Goal: Task Accomplishment & Management: Manage account settings

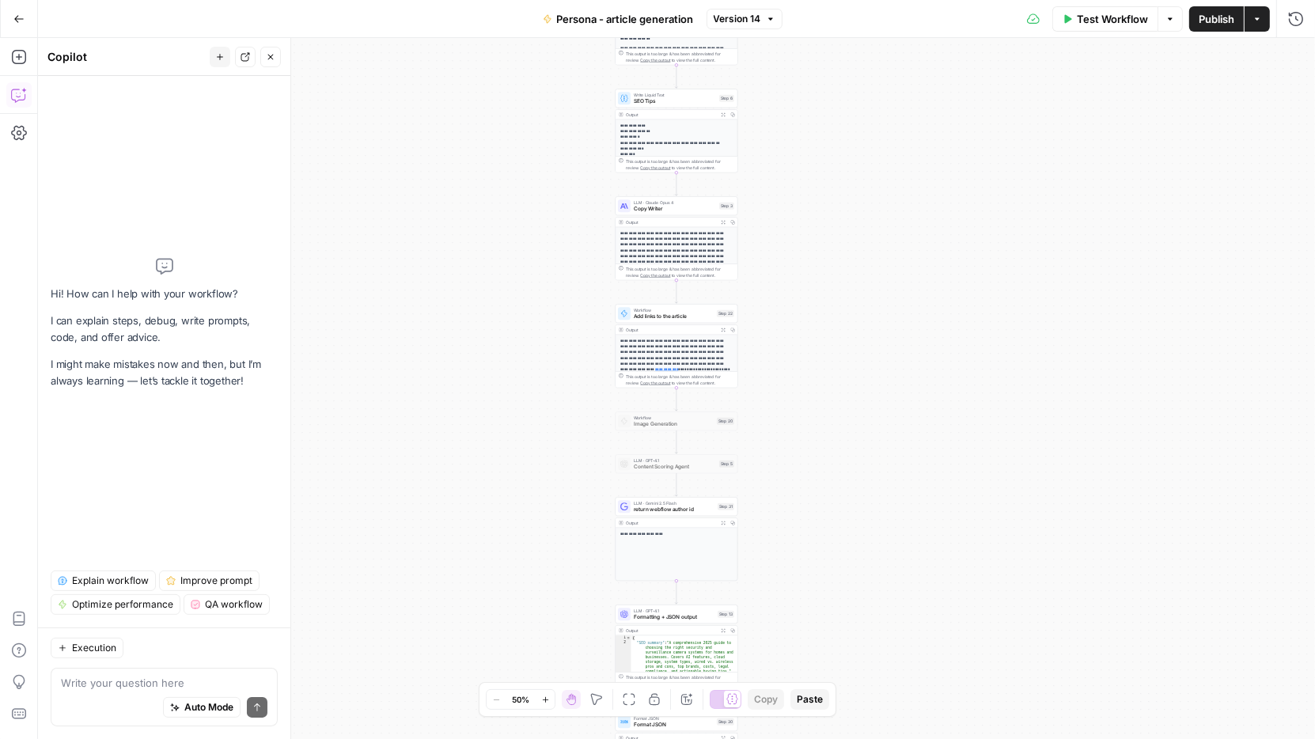
click at [377, 128] on div "**********" at bounding box center [676, 388] width 1277 height 701
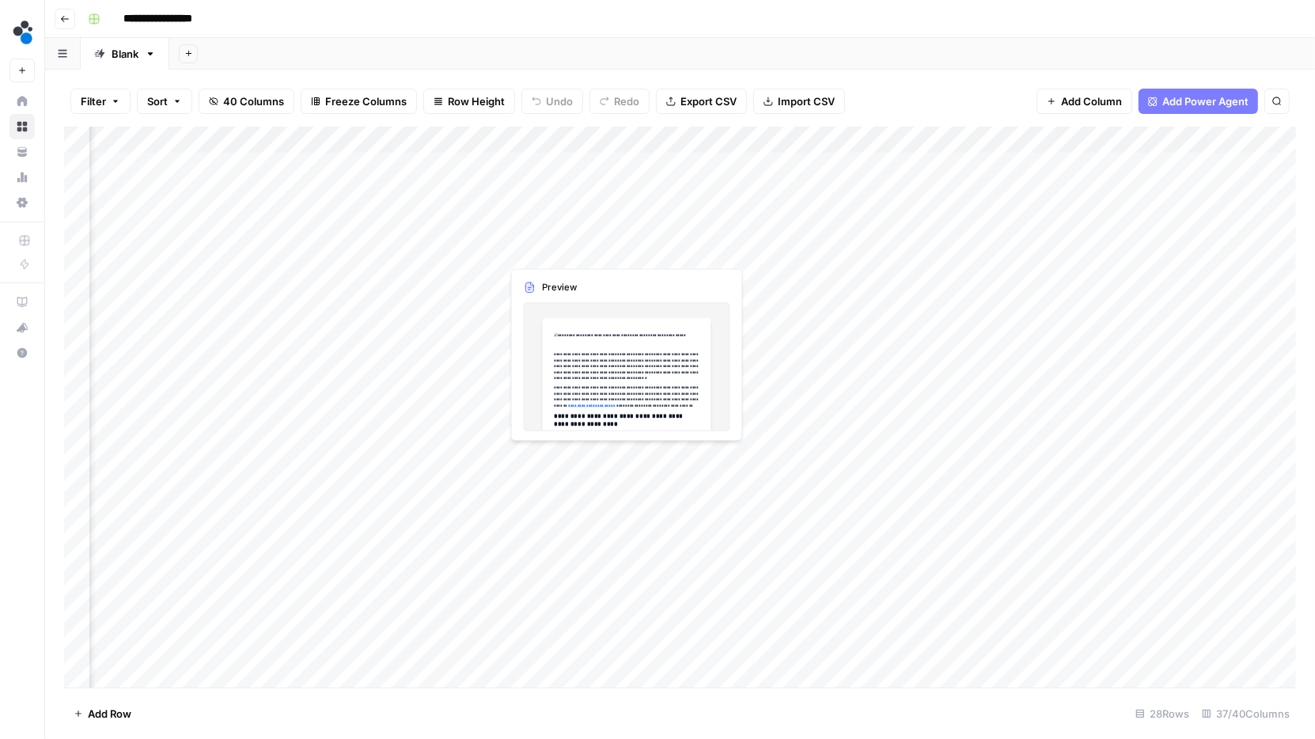
scroll to position [1, 4536]
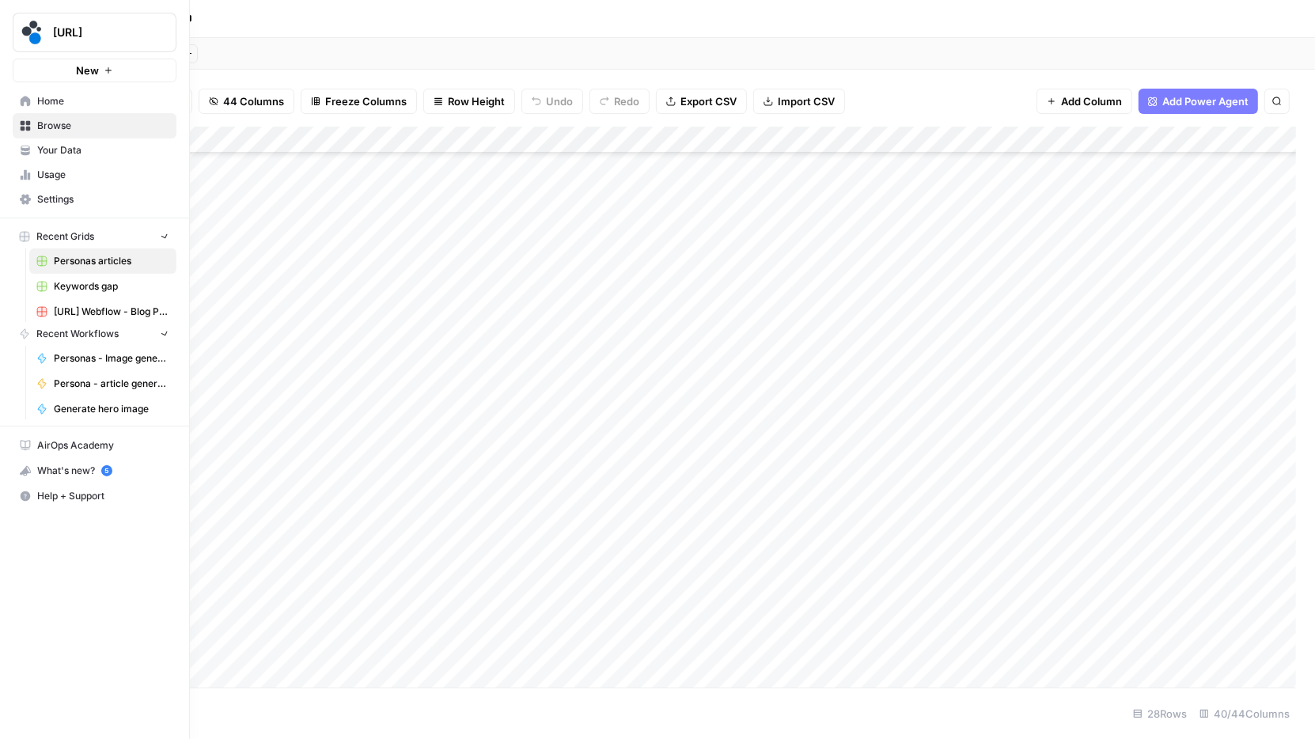
click at [33, 102] on link "Home" at bounding box center [95, 101] width 164 height 25
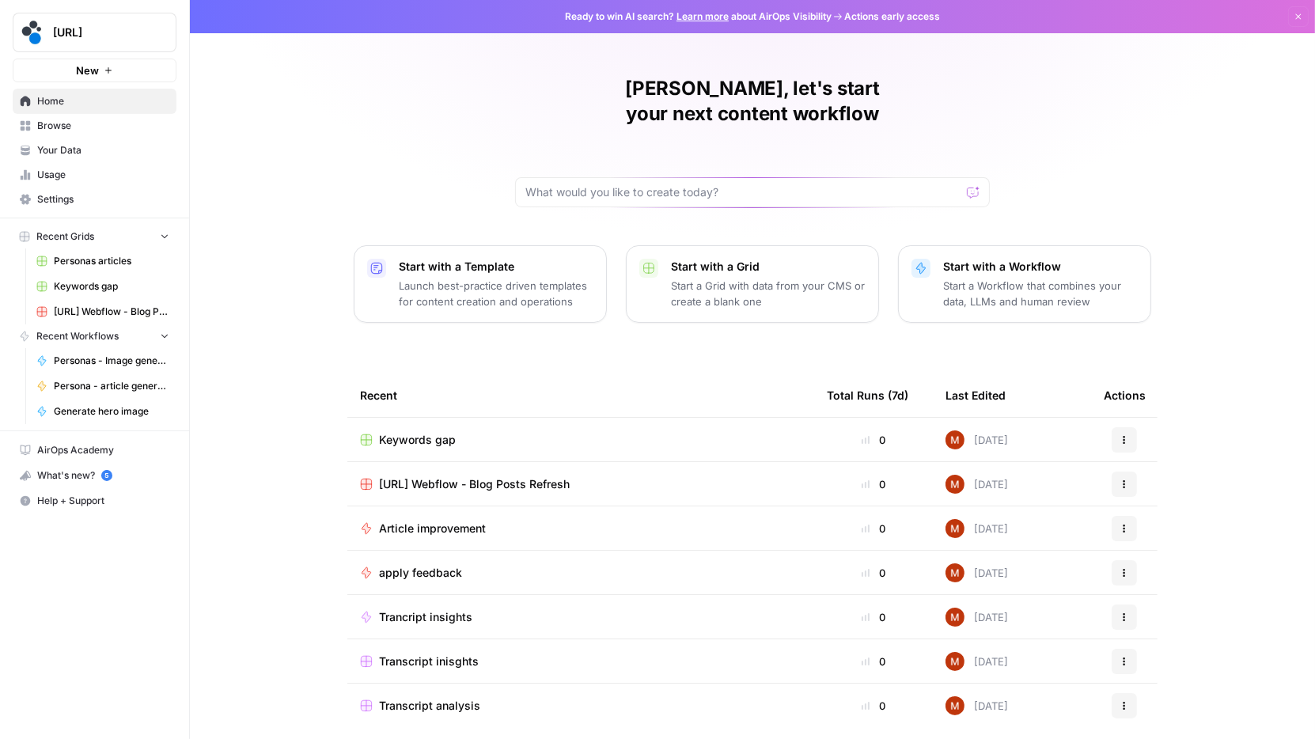
click at [81, 181] on link "Usage" at bounding box center [95, 174] width 164 height 25
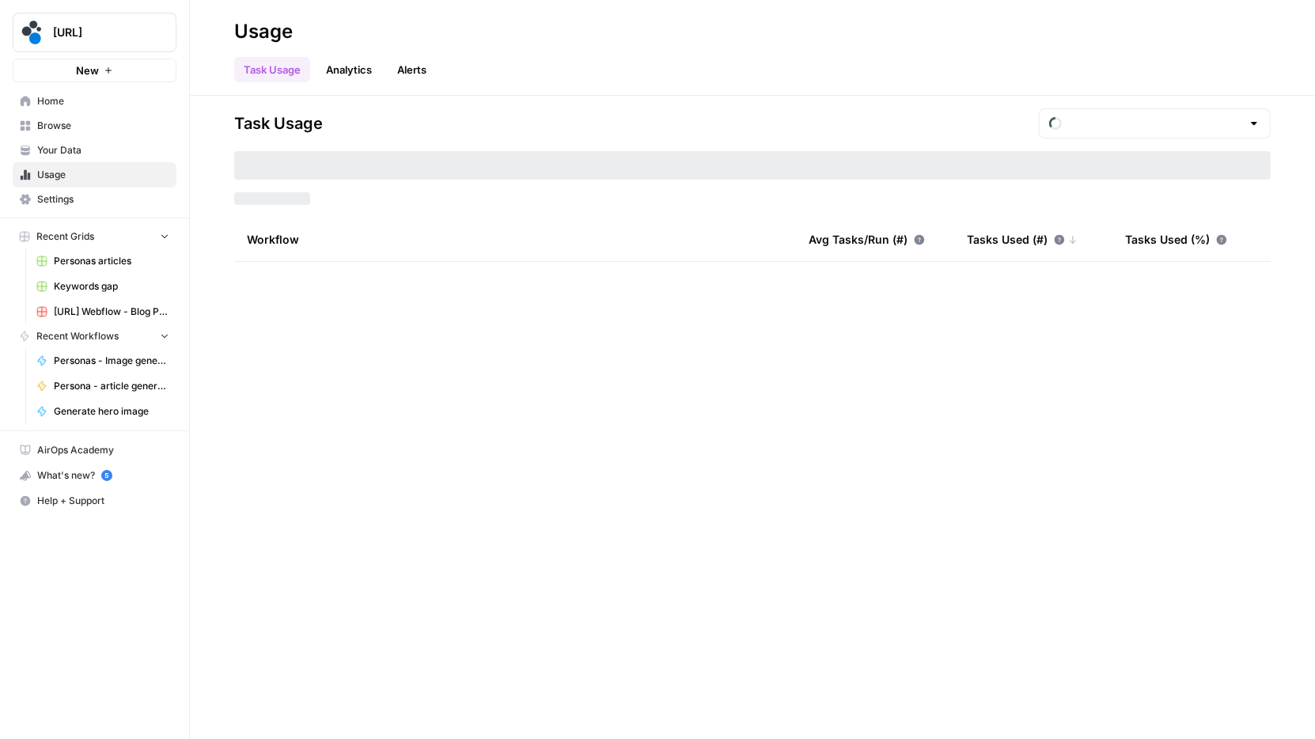
type input "August Tasks"
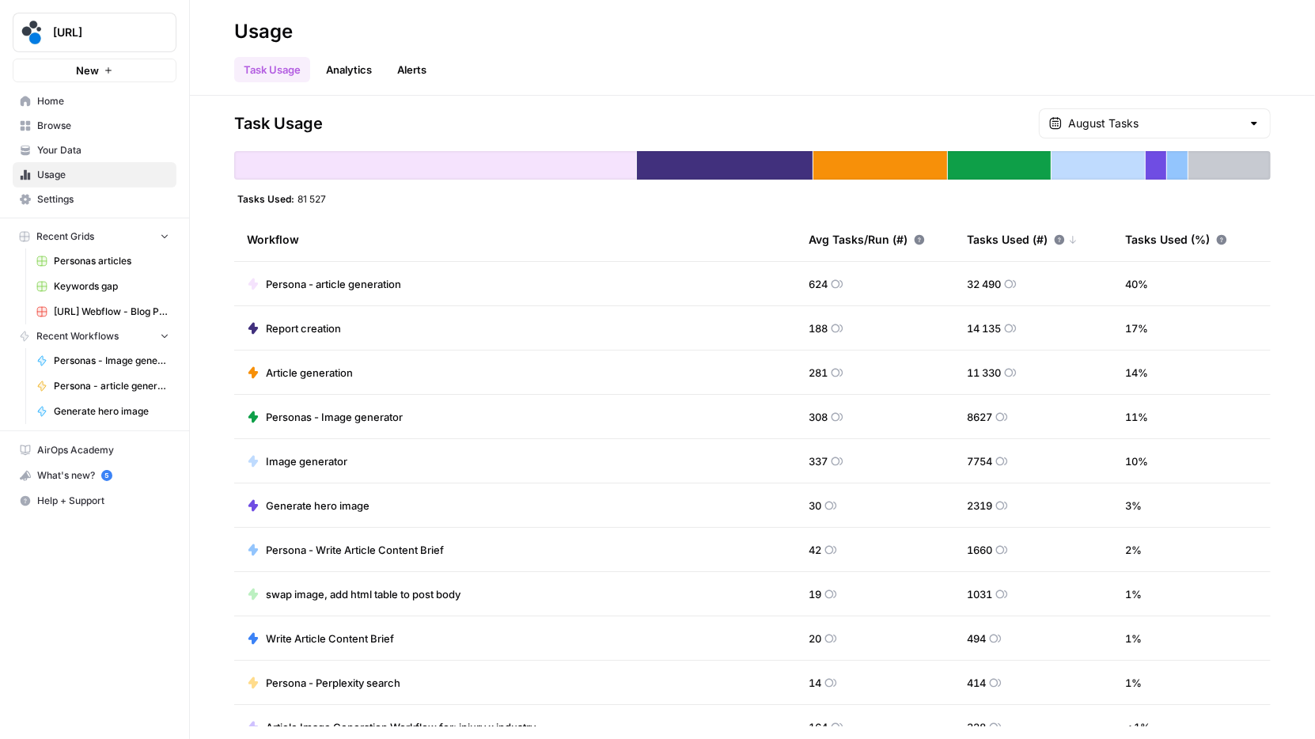
click at [415, 74] on link "Alerts" at bounding box center [412, 69] width 48 height 25
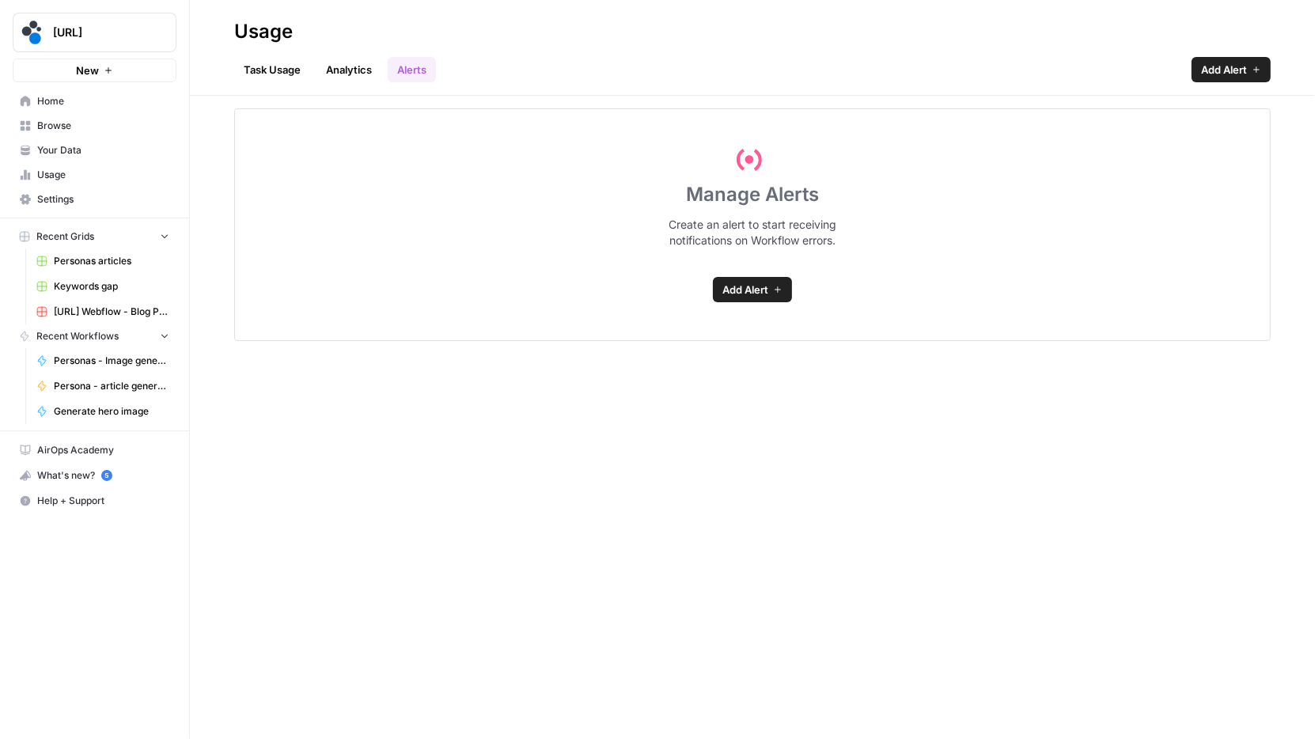
click at [779, 293] on icon at bounding box center [777, 289] width 9 height 9
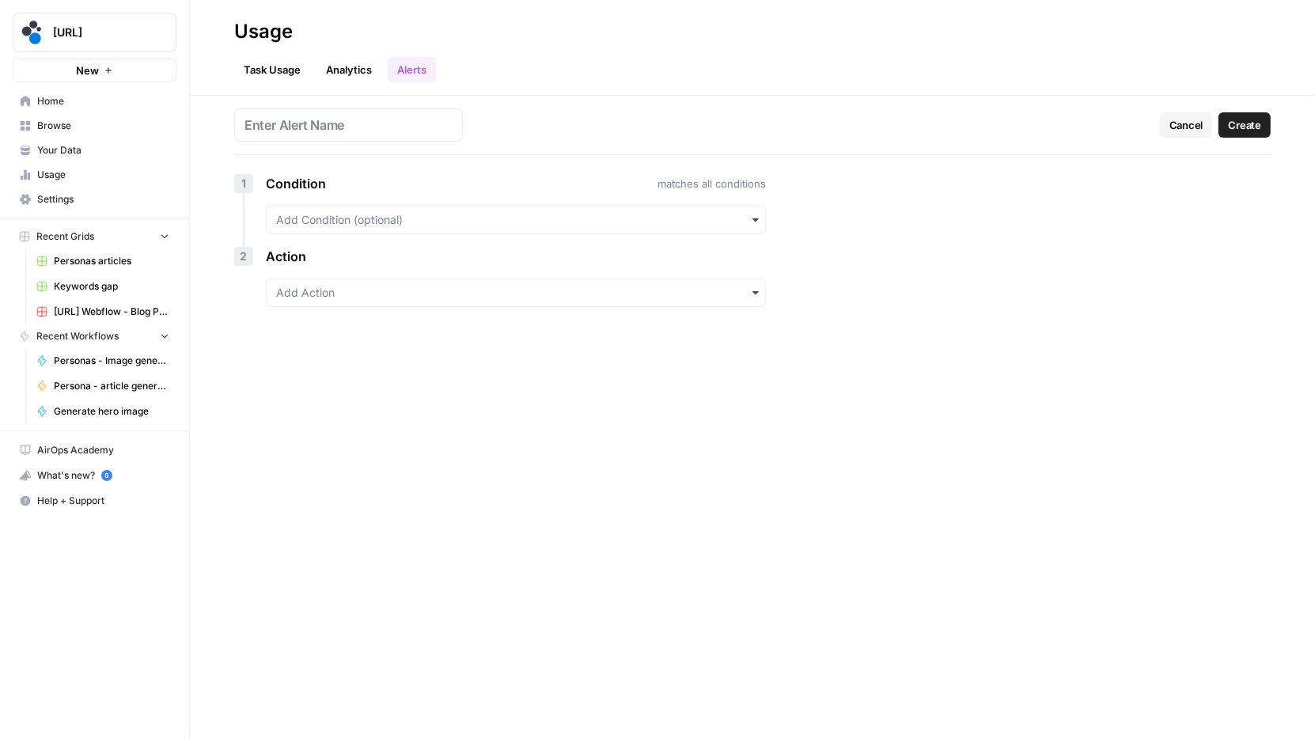
click at [460, 131] on h1 "Cancel Create" at bounding box center [752, 131] width 1036 height 47
click at [343, 225] on input "text" at bounding box center [515, 220] width 479 height 16
click at [357, 299] on div "Workflow is" at bounding box center [516, 291] width 498 height 30
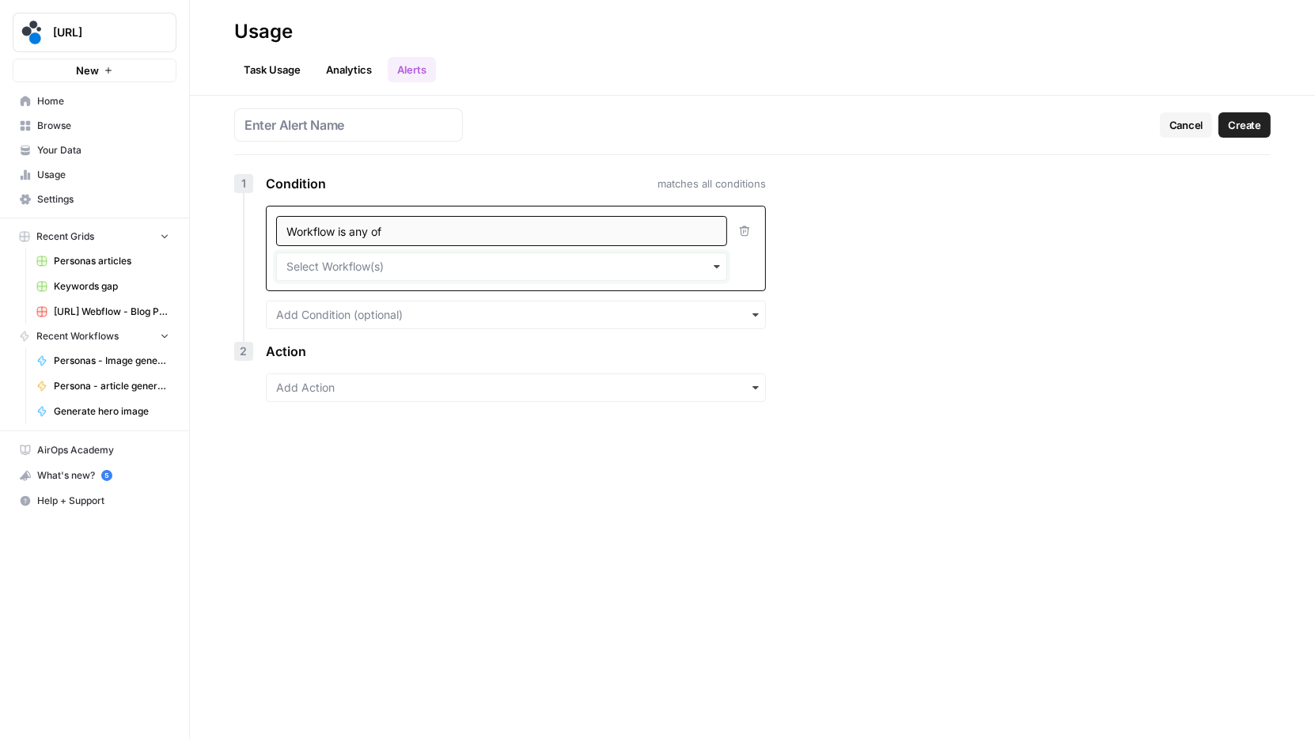
click at [395, 270] on input "text" at bounding box center [501, 267] width 430 height 16
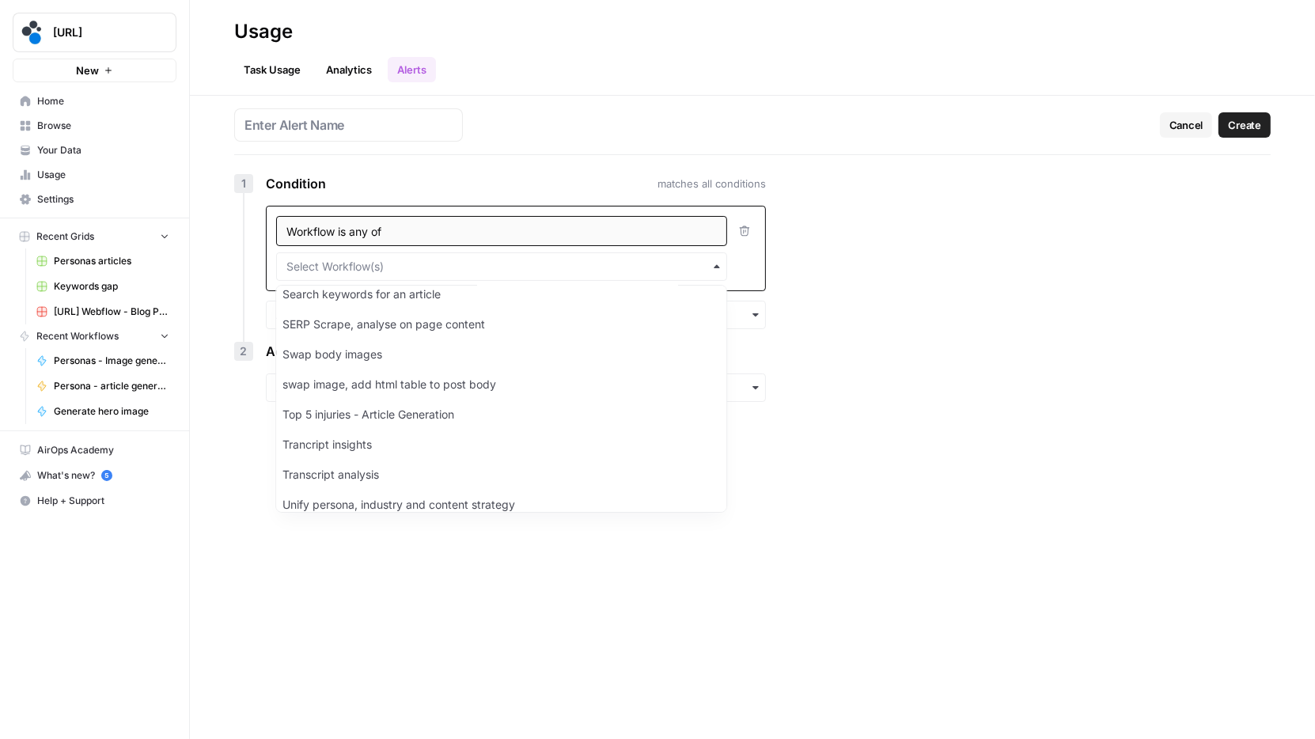
scroll to position [1224, 0]
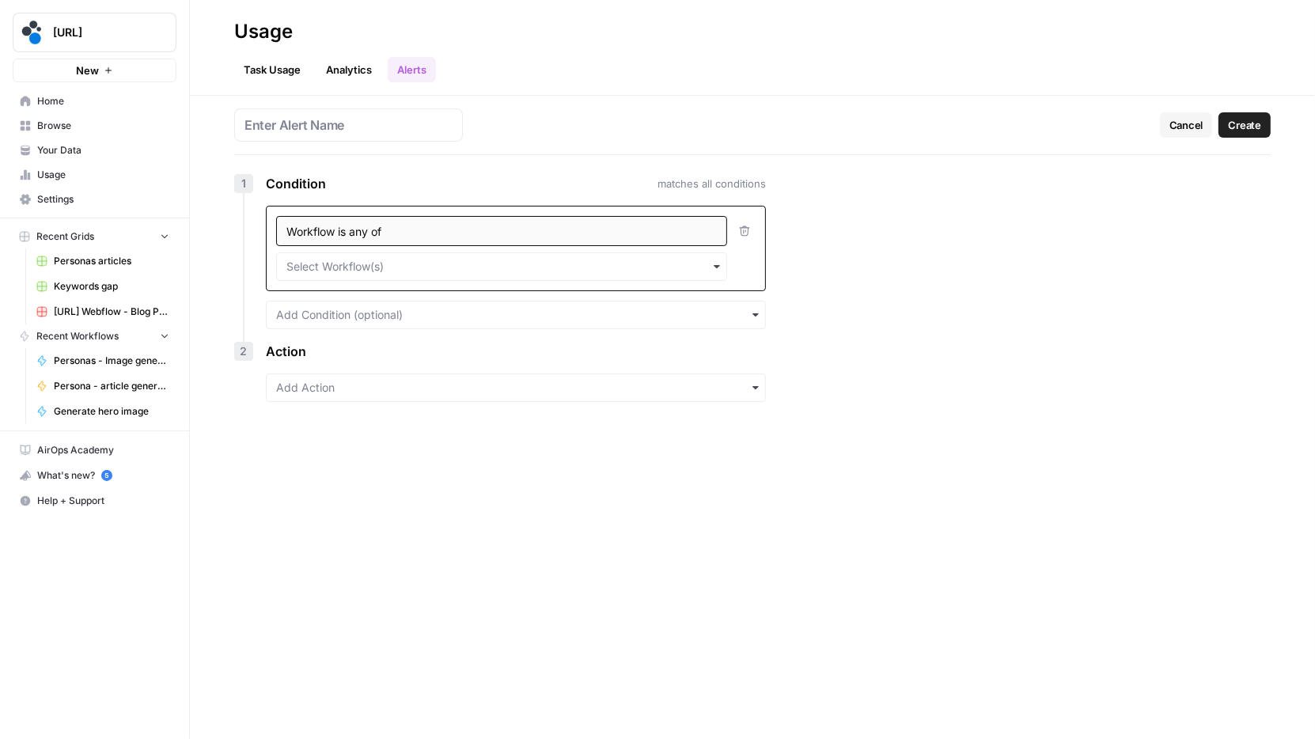
click at [862, 135] on h1 "Cancel Create" at bounding box center [752, 131] width 1036 height 47
click at [1190, 123] on span "Cancel" at bounding box center [1186, 125] width 34 height 16
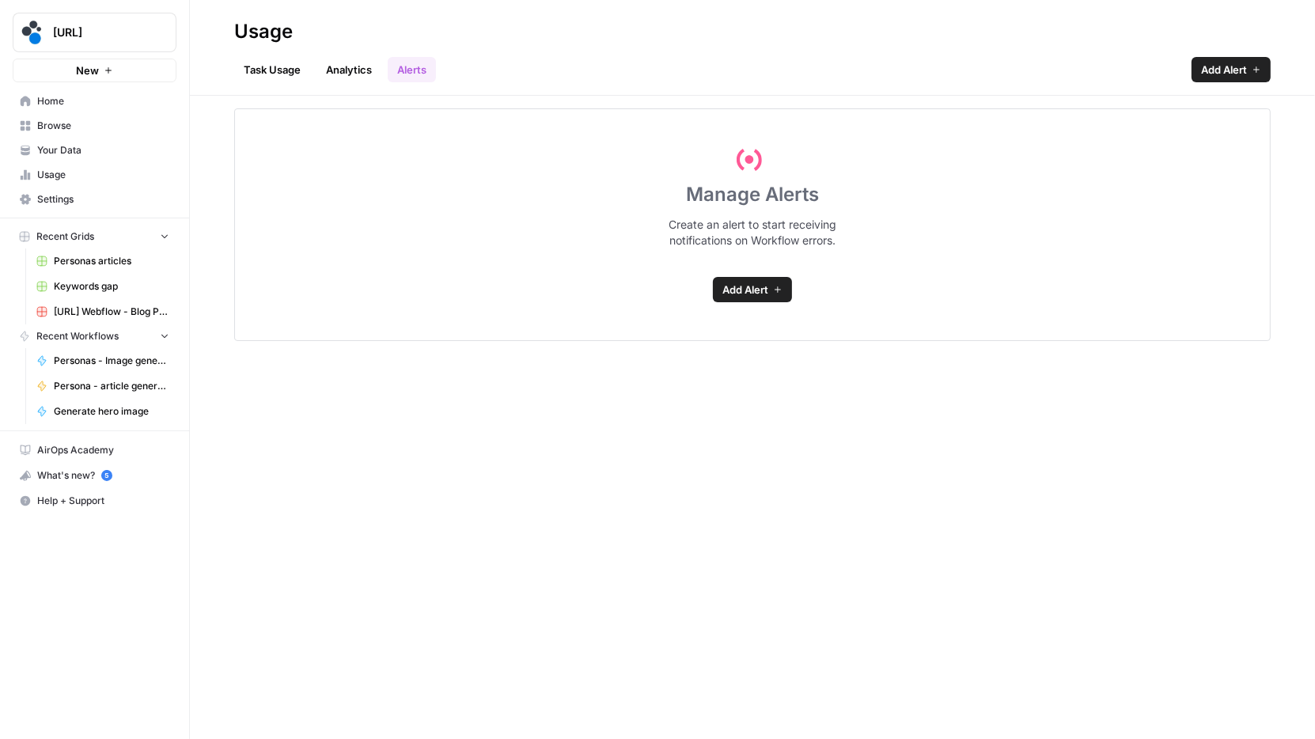
click at [357, 70] on link "Analytics" at bounding box center [348, 69] width 65 height 25
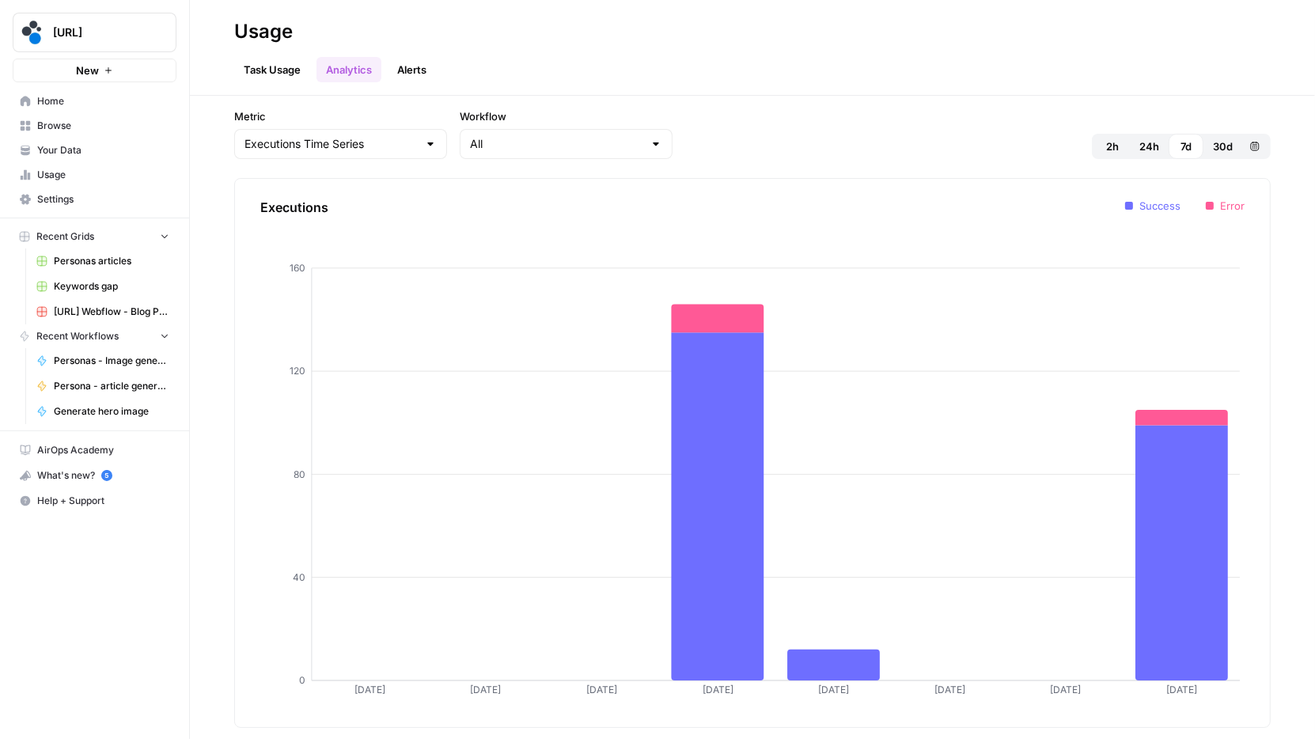
click at [424, 147] on div at bounding box center [430, 144] width 13 height 16
type input "Executions Time Series"
click at [470, 145] on input "Workflow" at bounding box center [556, 144] width 173 height 16
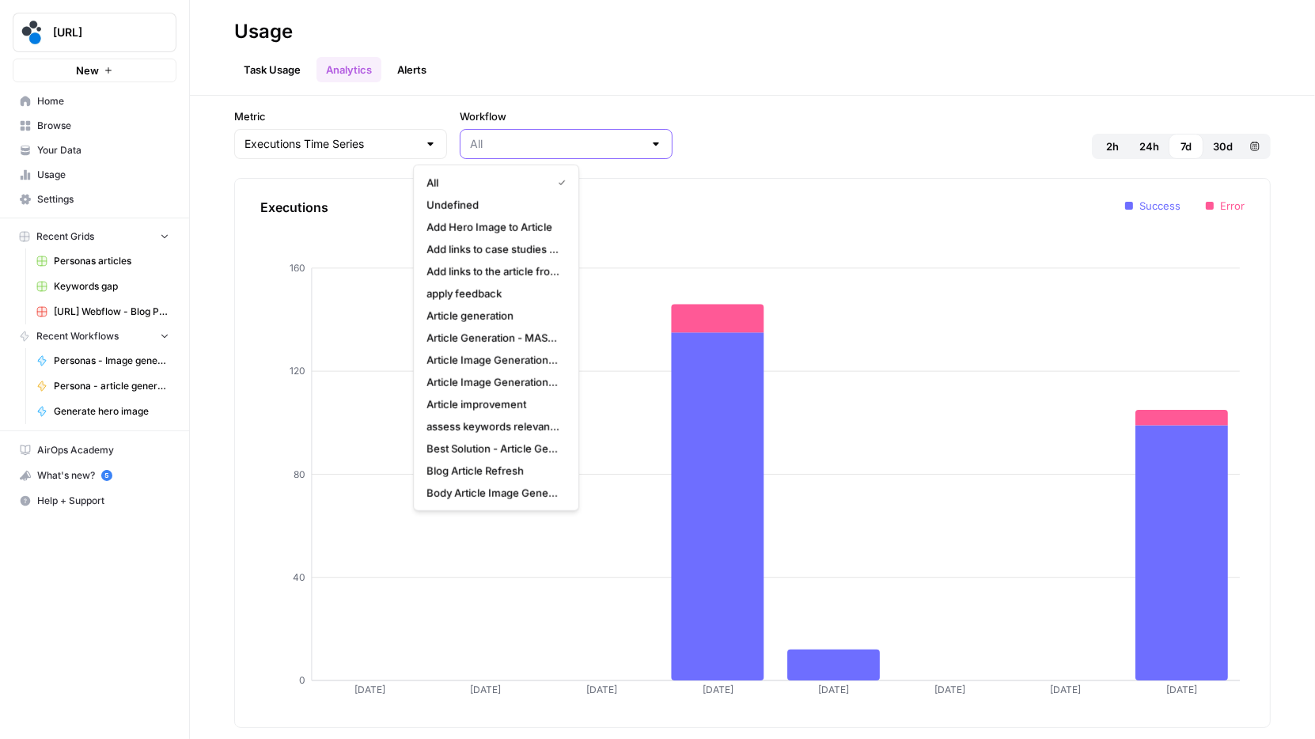
click at [470, 145] on input "Workflow" at bounding box center [556, 144] width 173 height 16
type input "All"
click at [679, 130] on div "Metric Executions Time Series Workflow All 2h 24h 7d 30d Custom range" at bounding box center [752, 133] width 1036 height 51
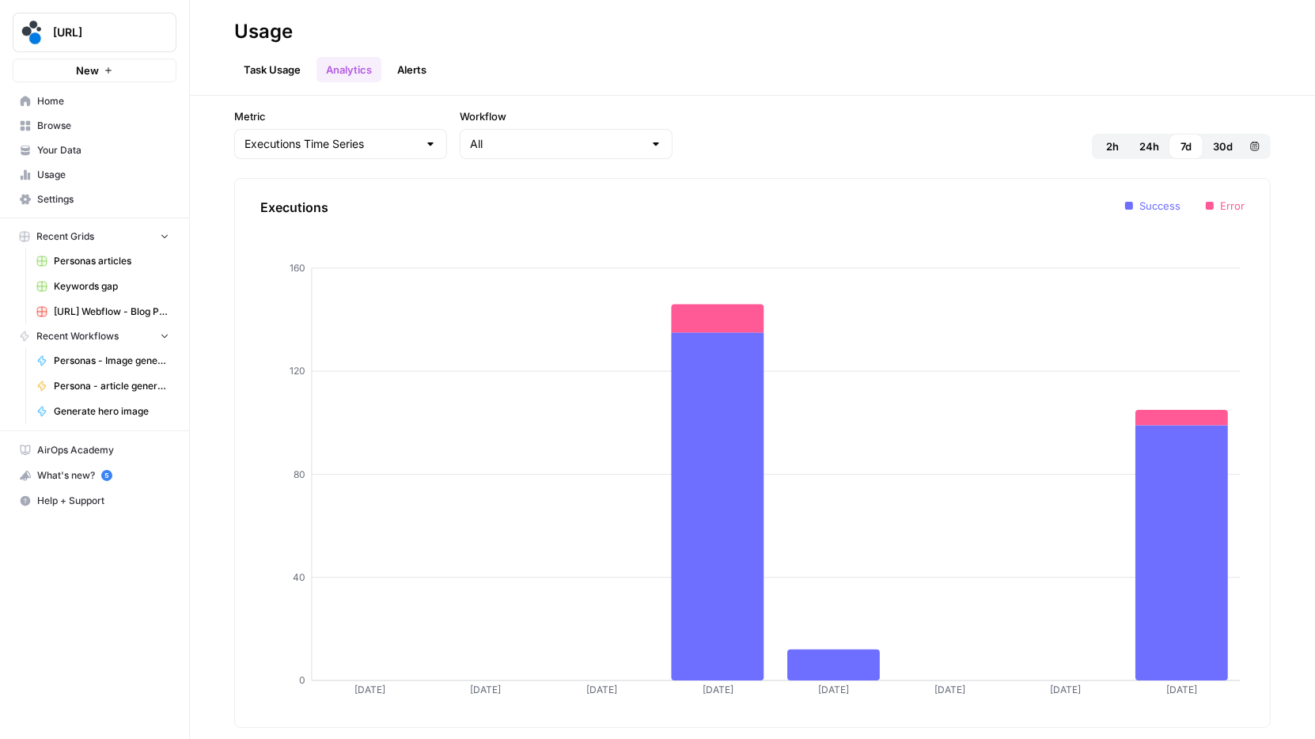
click at [1226, 146] on span "30d" at bounding box center [1223, 146] width 20 height 16
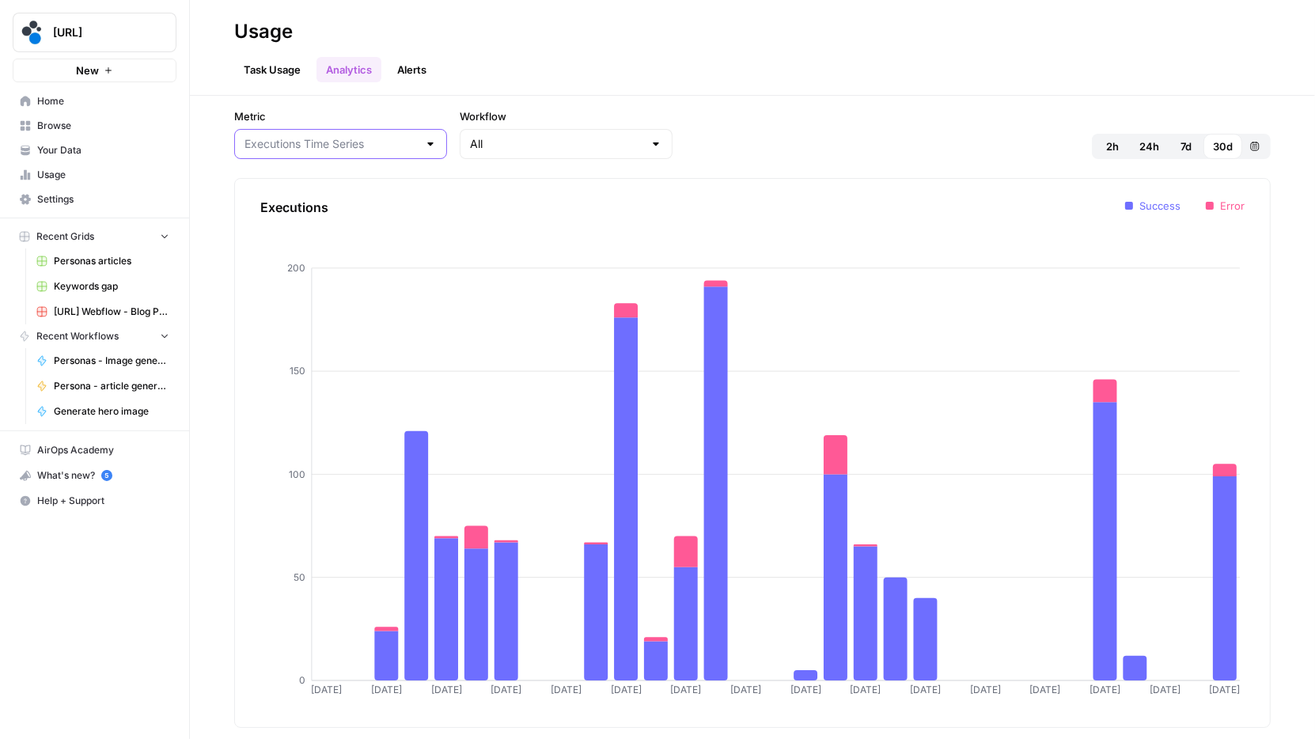
click at [302, 144] on input "Metric" at bounding box center [330, 144] width 173 height 16
click at [318, 222] on span "Tasks Time Series" at bounding box center [314, 227] width 133 height 16
type input "Tasks Time Series"
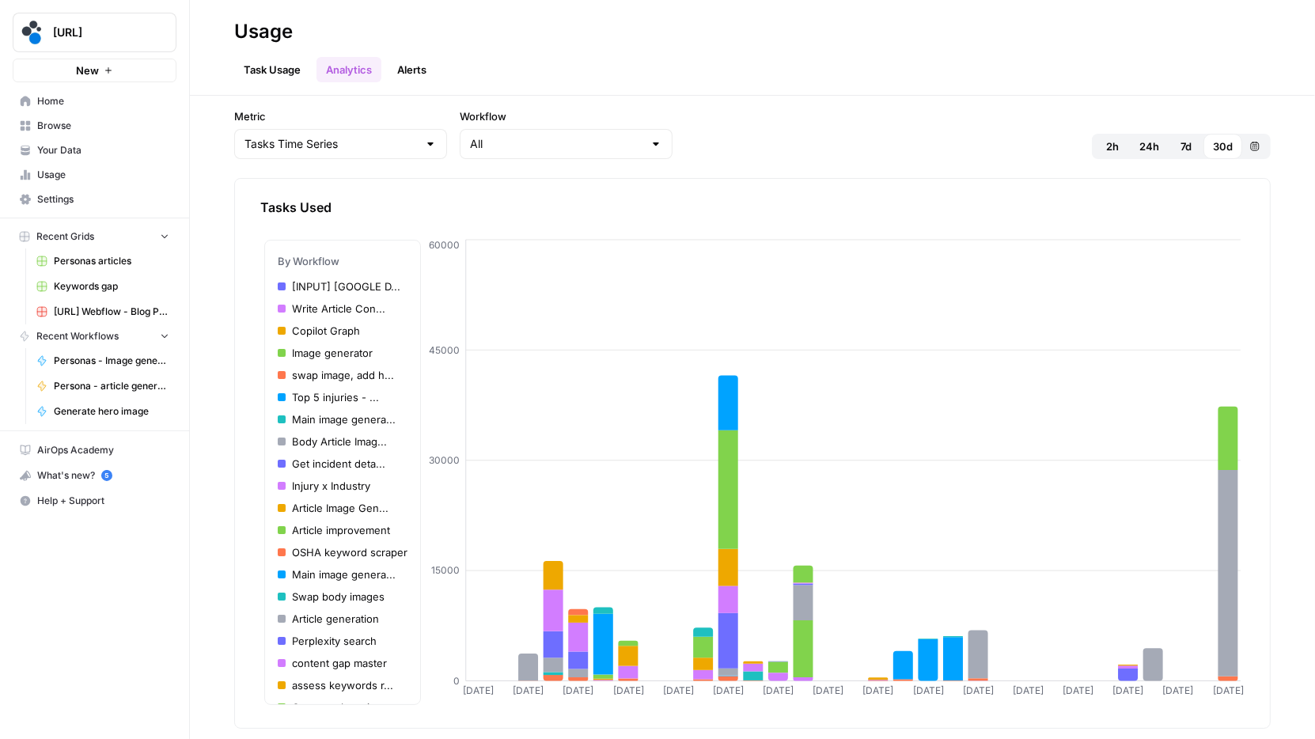
click at [349, 286] on li "[INPUT] [GOOGLE D..." at bounding box center [343, 286] width 130 height 16
click at [1252, 145] on icon "button" at bounding box center [1254, 146] width 9 height 9
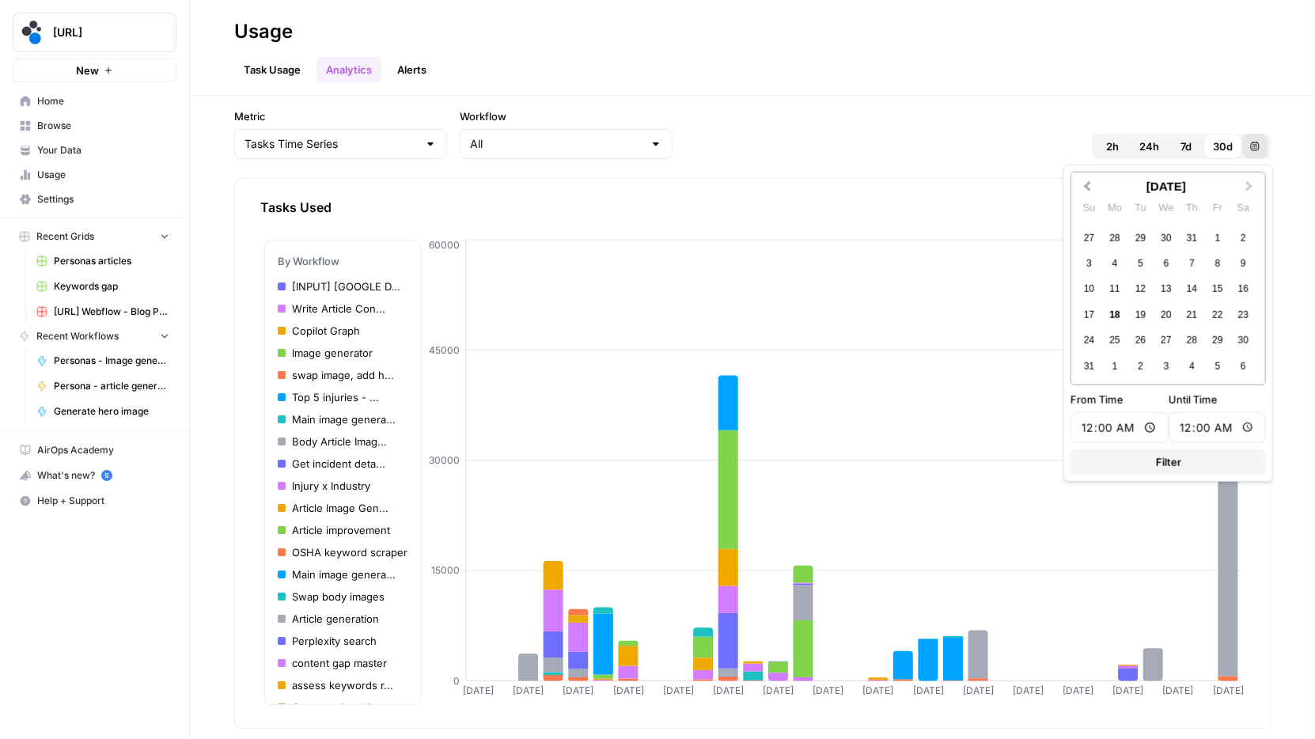
click at [1089, 190] on button "Previous Month" at bounding box center [1085, 186] width 25 height 25
click at [1203, 241] on div "27 28 29 30 1 2 3" at bounding box center [1166, 237] width 180 height 25
click at [1191, 241] on div "1" at bounding box center [1191, 237] width 21 height 21
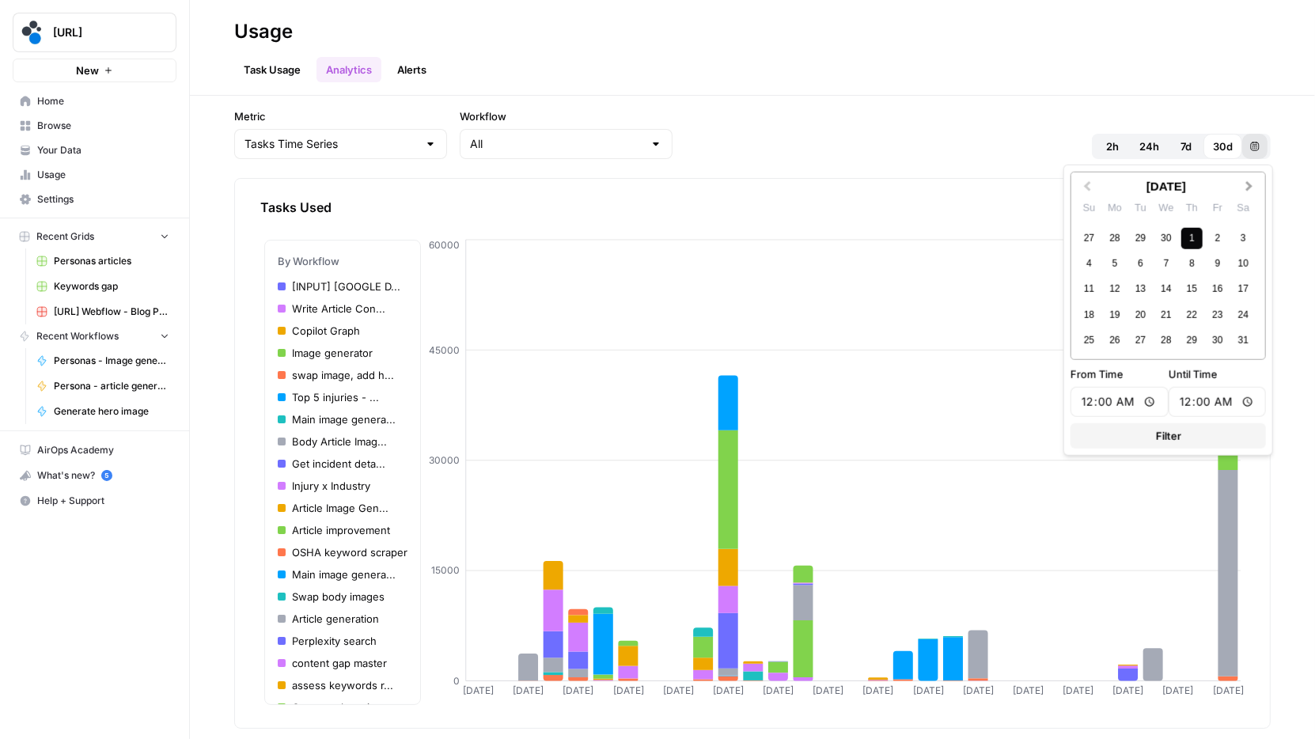
click at [1249, 188] on span "Next Month" at bounding box center [1249, 186] width 0 height 16
click at [1087, 191] on button "Previous Month" at bounding box center [1085, 186] width 25 height 25
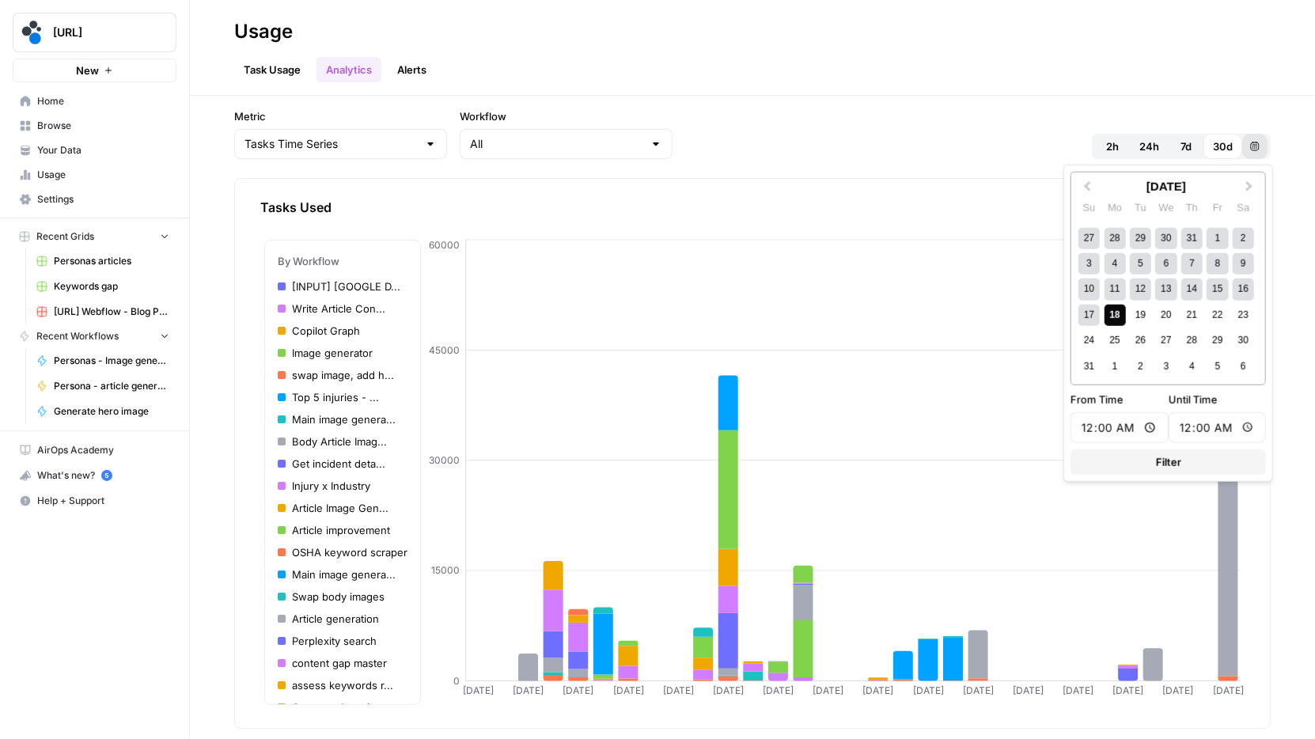
click at [1121, 316] on div "18" at bounding box center [1114, 315] width 21 height 21
click at [1216, 461] on button "Filter" at bounding box center [1167, 461] width 195 height 25
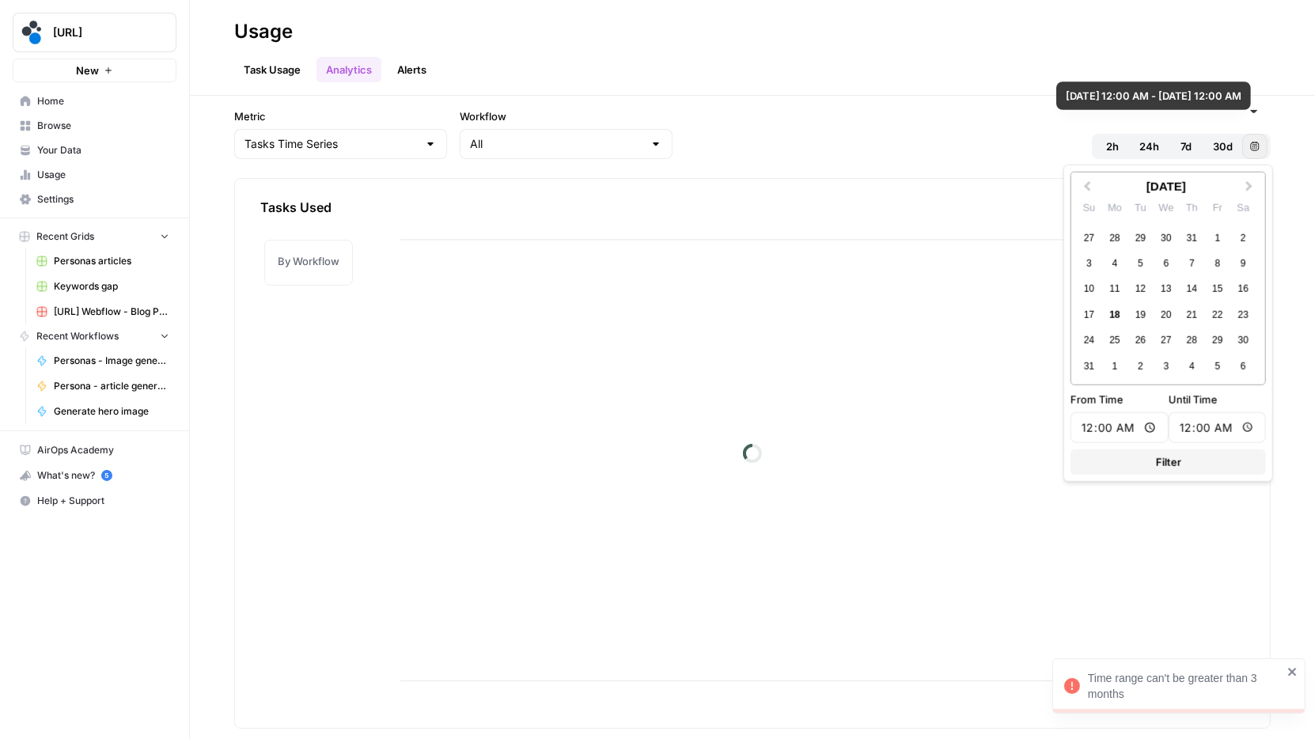
click at [1251, 145] on icon "button" at bounding box center [1254, 146] width 9 height 9
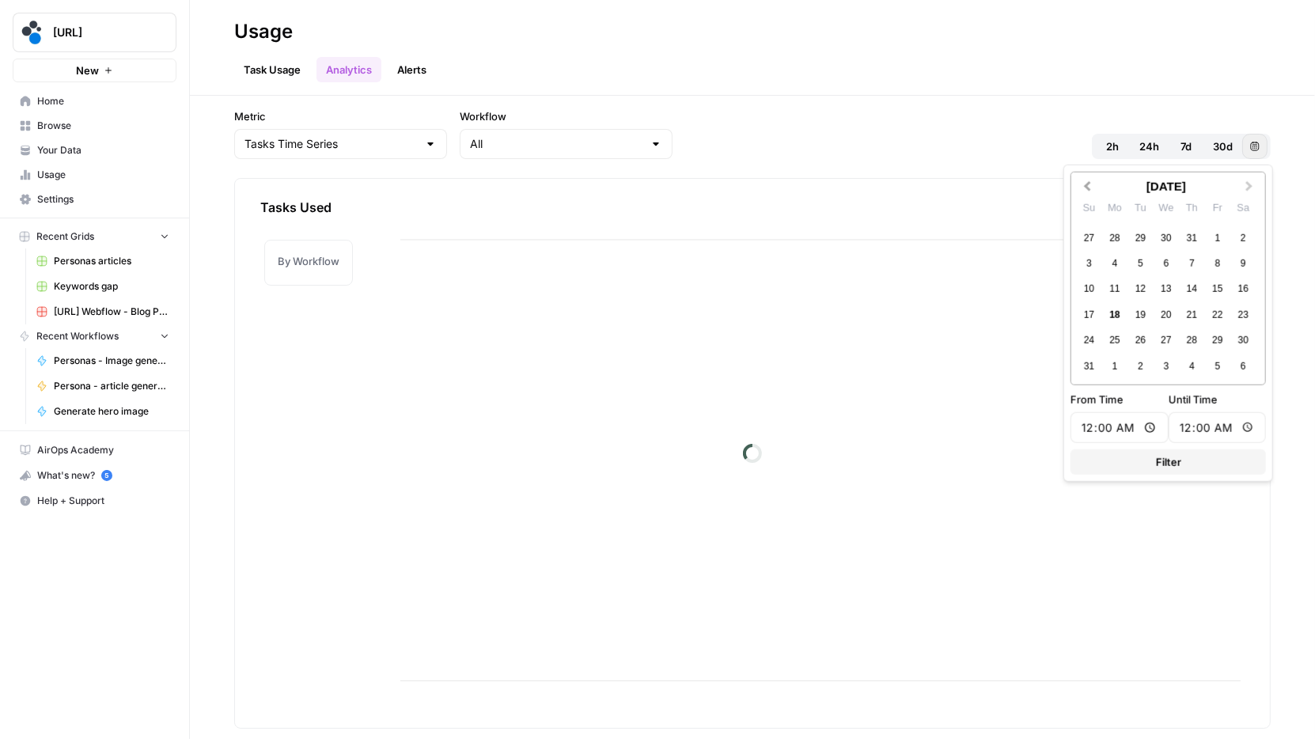
click at [1087, 185] on span "Previous Month" at bounding box center [1087, 186] width 0 height 16
click at [1084, 232] on div "1" at bounding box center [1088, 237] width 21 height 21
click at [1244, 191] on button "Next Month" at bounding box center [1250, 186] width 25 height 25
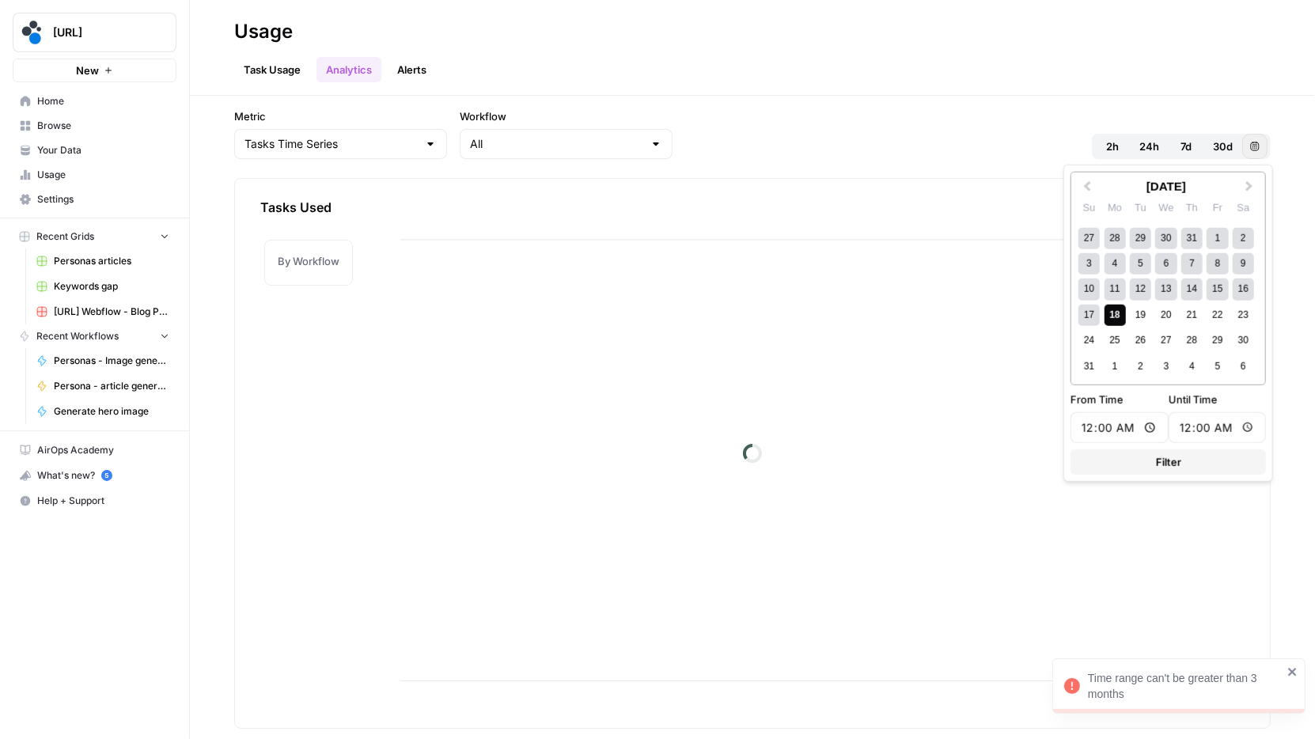
click at [1117, 313] on div "18" at bounding box center [1114, 315] width 21 height 21
click at [1172, 456] on span "Filter" at bounding box center [1168, 462] width 25 height 16
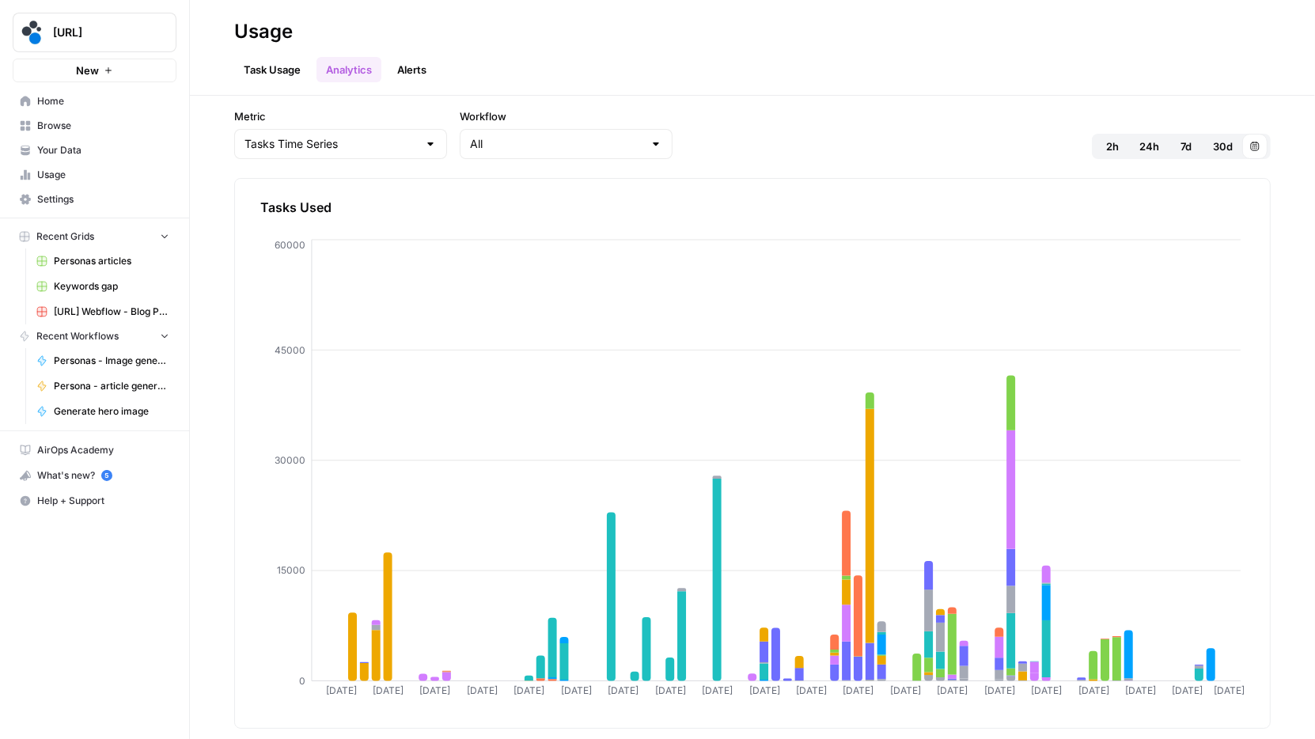
click at [257, 58] on link "Task Usage" at bounding box center [272, 69] width 76 height 25
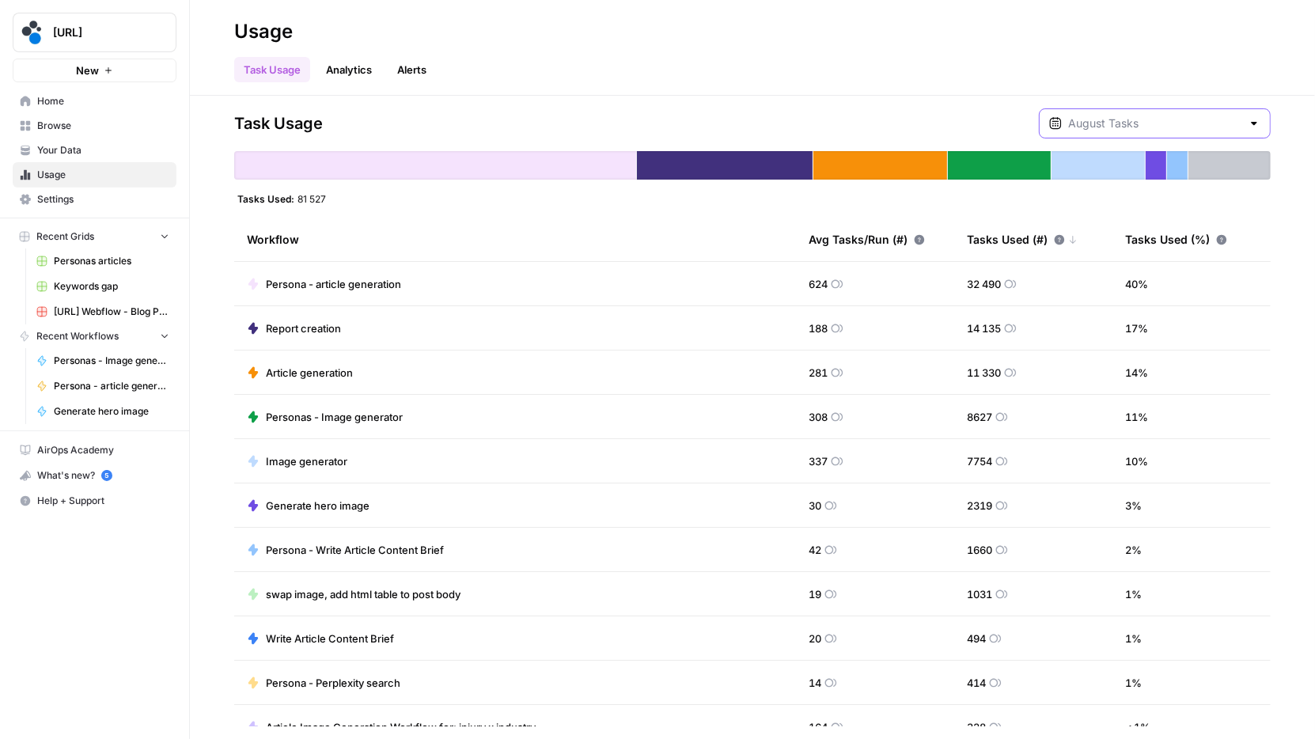
click at [1167, 122] on input "text" at bounding box center [1154, 124] width 173 height 16
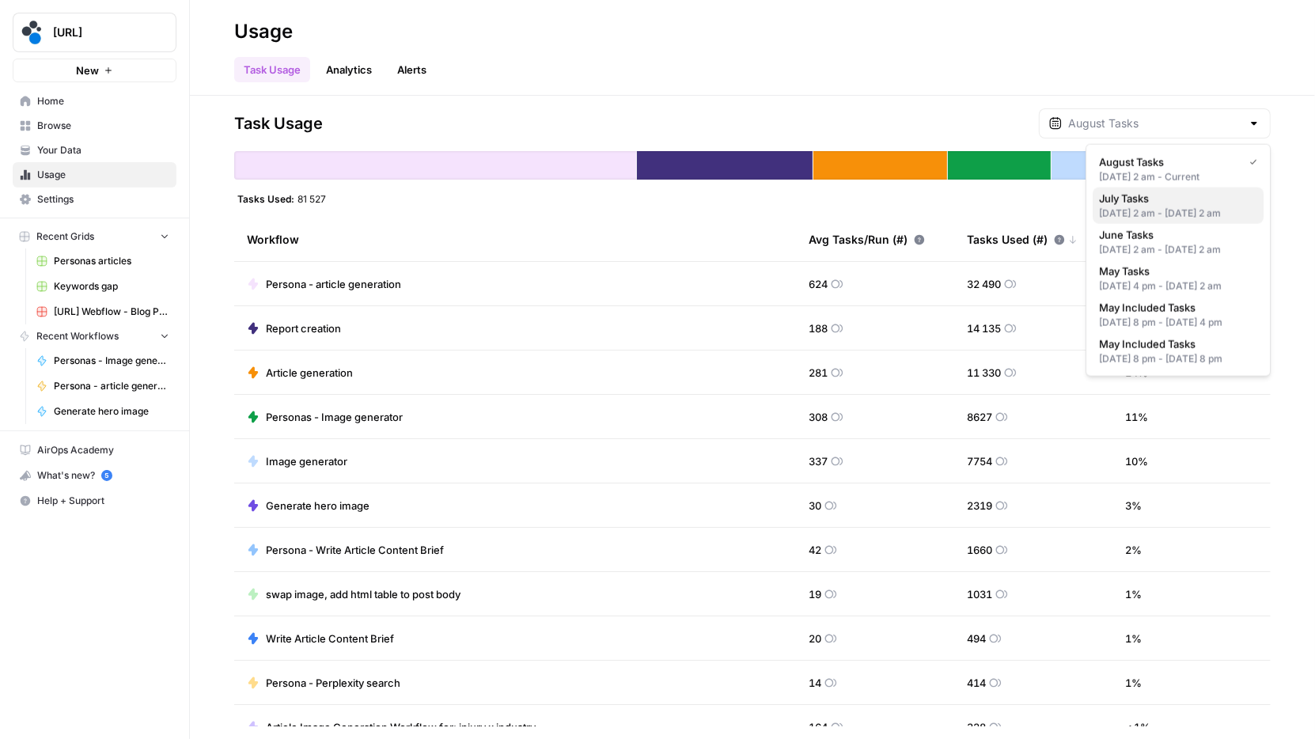
click at [1159, 209] on div "Jul 1, 2025 2 am - Aug 1, 2025 2 am" at bounding box center [1178, 213] width 158 height 14
type input "July Tasks"
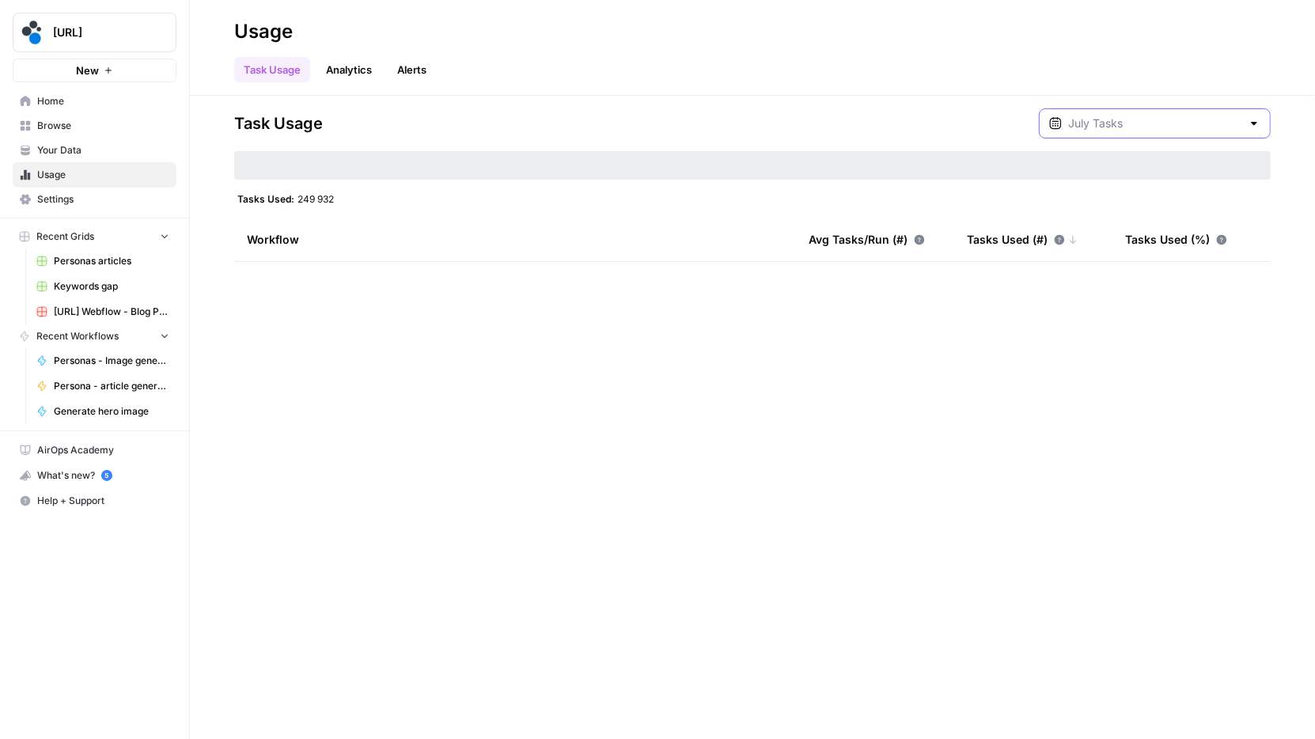
click at [1200, 123] on input "text" at bounding box center [1154, 124] width 173 height 16
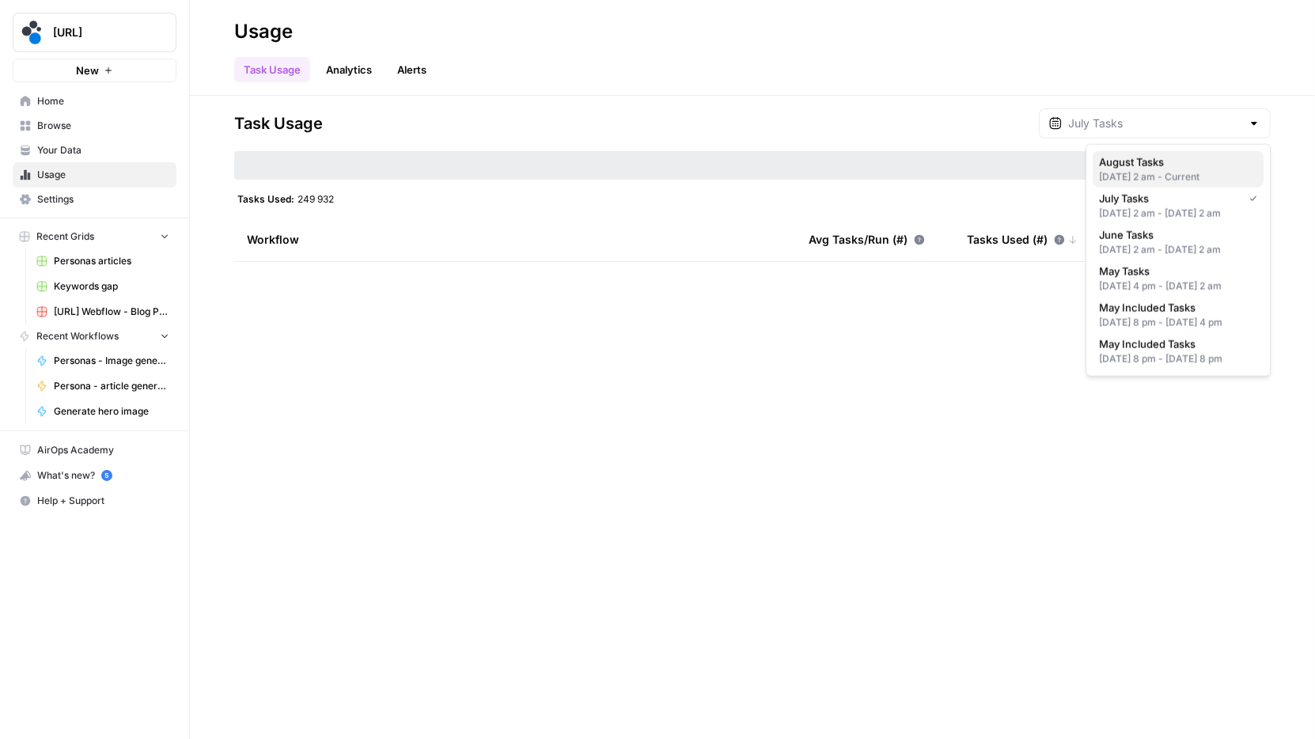
click at [1179, 171] on div "Aug 1, 2025 2 am - Current" at bounding box center [1178, 177] width 158 height 14
type input "August Tasks"
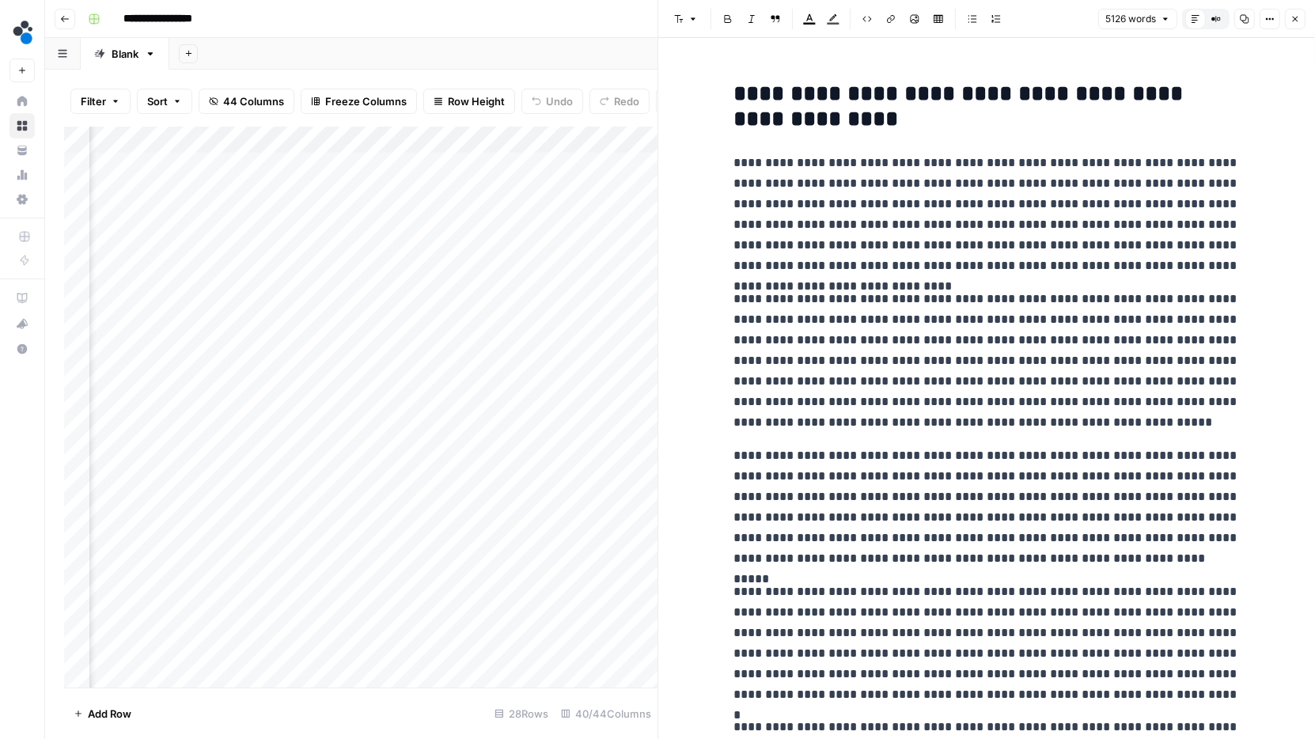
scroll to position [0, 3817]
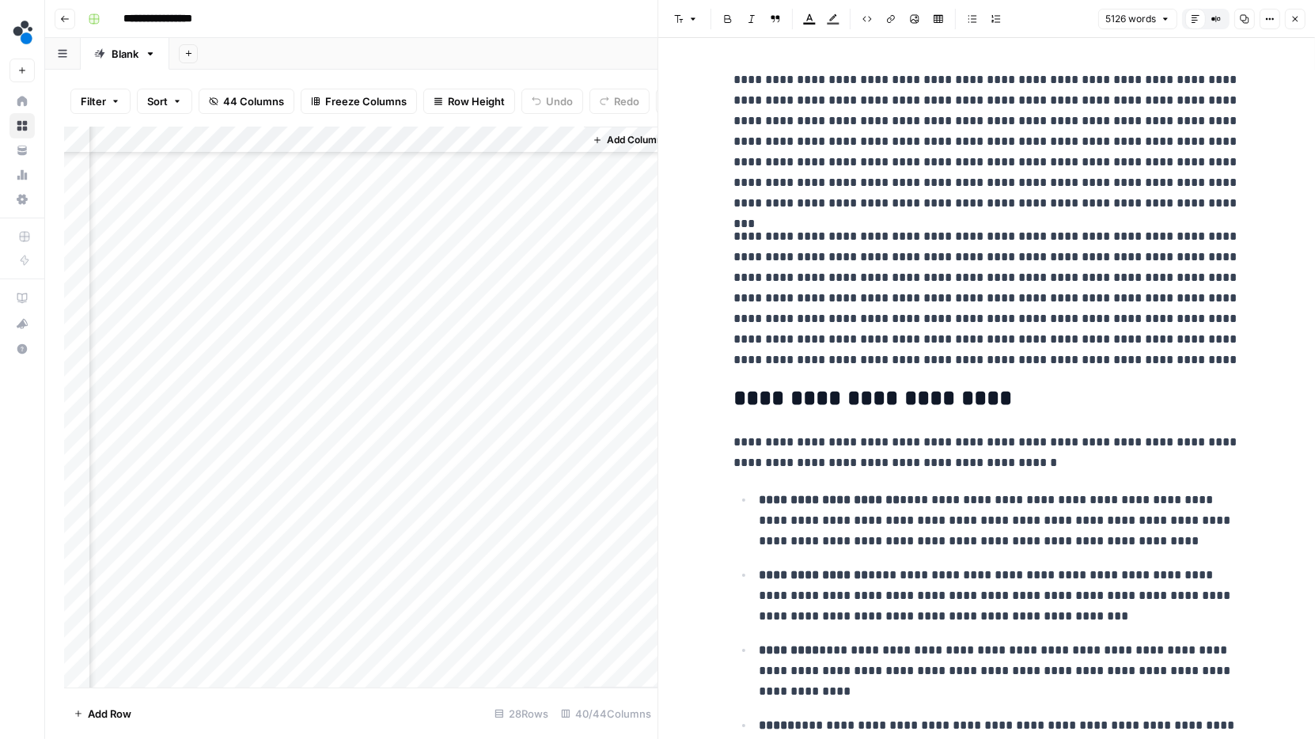
scroll to position [243, 5602]
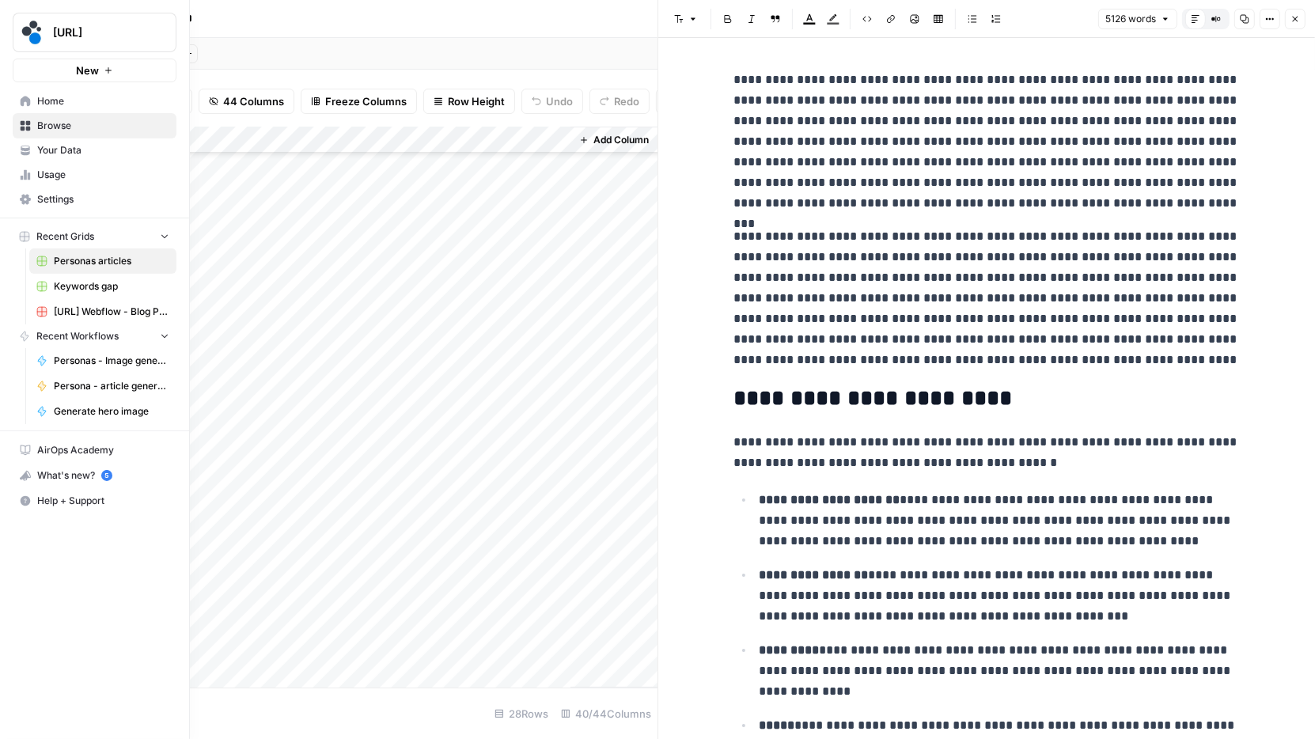
click at [49, 199] on span "Settings" at bounding box center [103, 199] width 132 height 14
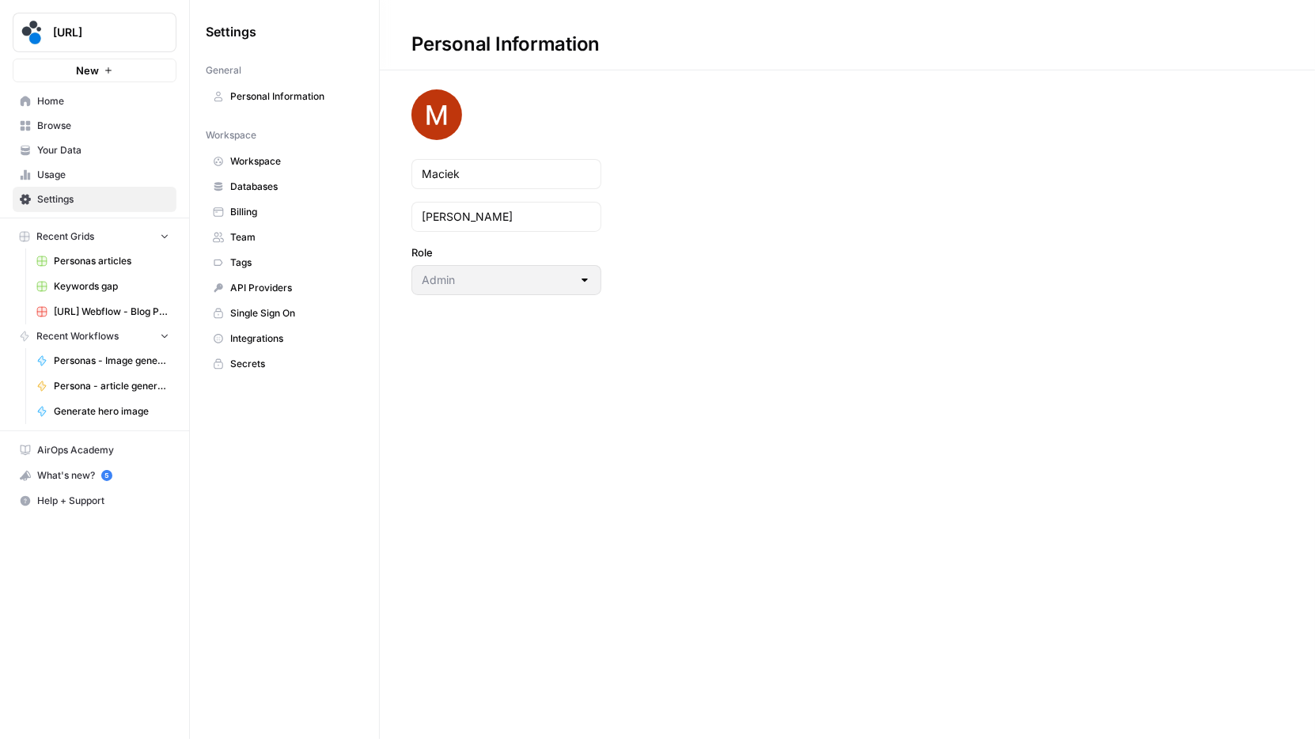
click at [279, 208] on span "Billing" at bounding box center [293, 212] width 126 height 14
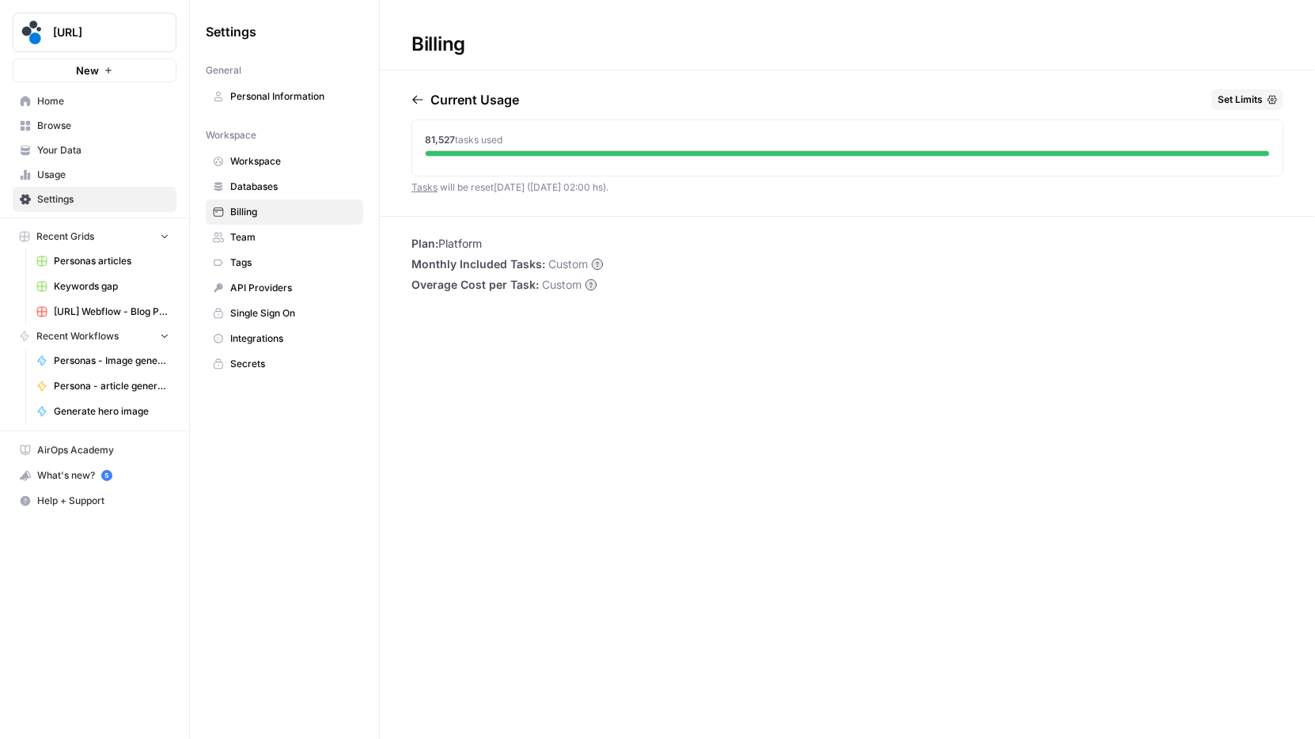
click at [1234, 97] on span "Set Limits" at bounding box center [1240, 100] width 45 height 14
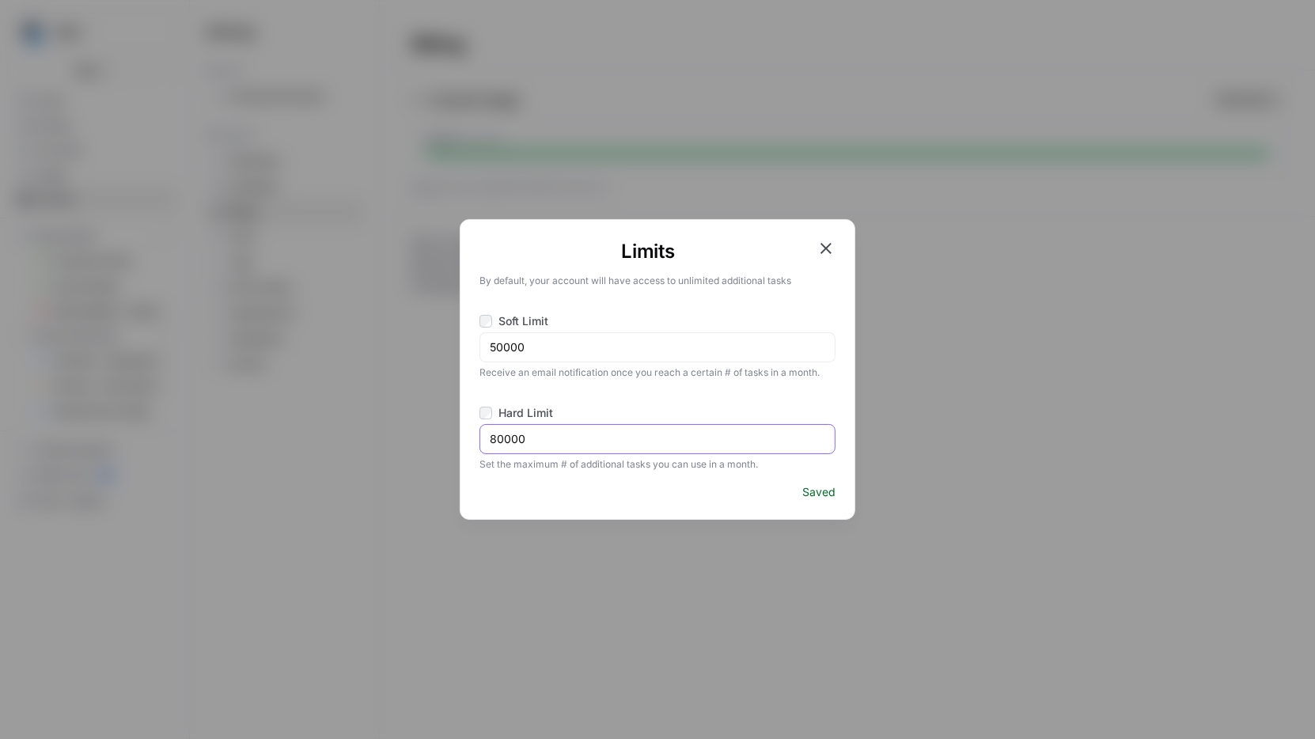
click at [551, 442] on input "80000" at bounding box center [657, 439] width 335 height 16
type input "100000"
click at [828, 249] on icon "button" at bounding box center [825, 248] width 11 height 11
